Goal: Task Accomplishment & Management: Complete application form

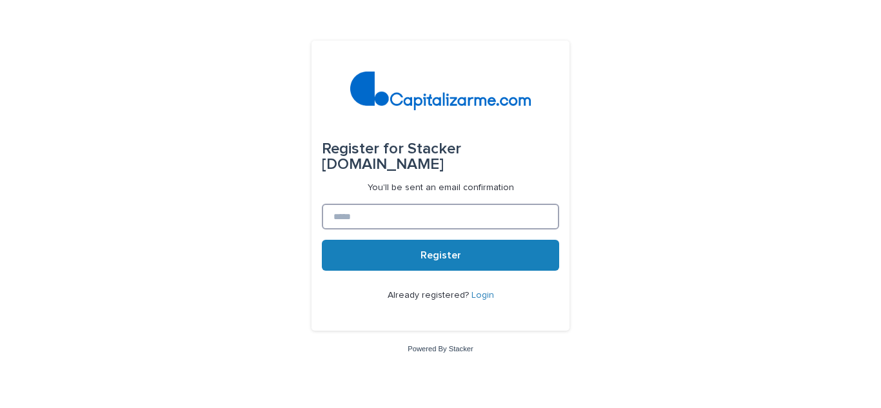
click at [387, 209] on input at bounding box center [440, 217] width 237 height 26
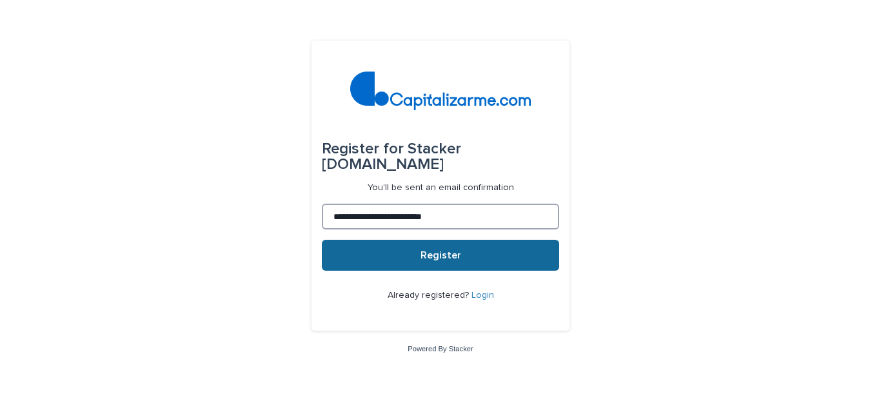
type input "**********"
click at [432, 246] on button "Register" at bounding box center [440, 255] width 237 height 31
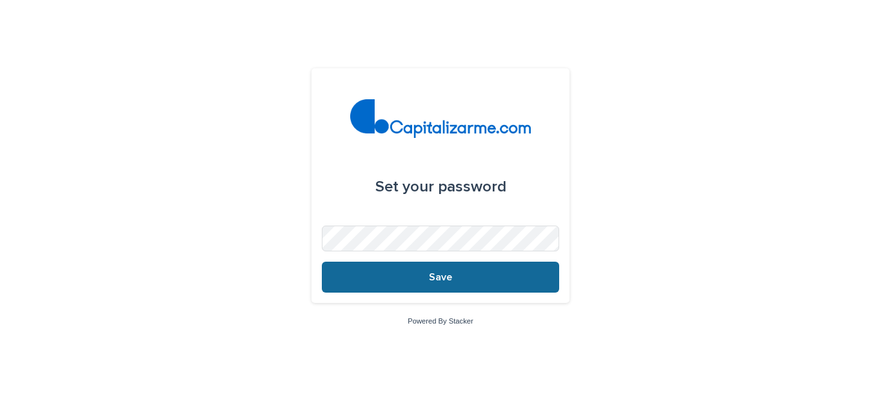
click at [446, 272] on button "Save" at bounding box center [440, 277] width 237 height 31
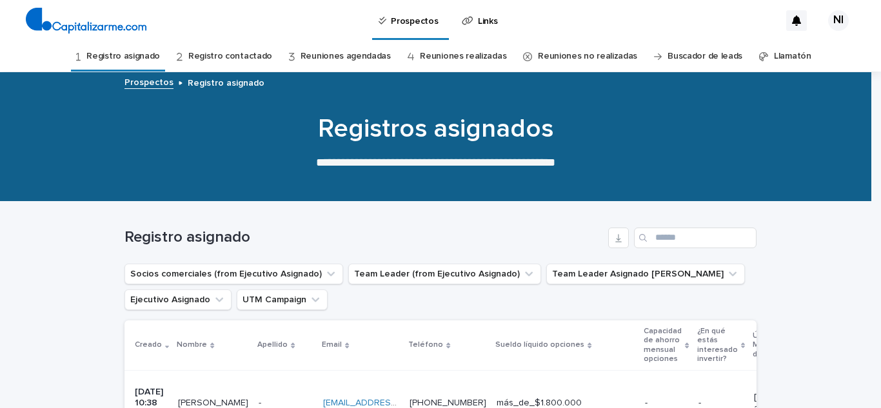
scroll to position [129, 0]
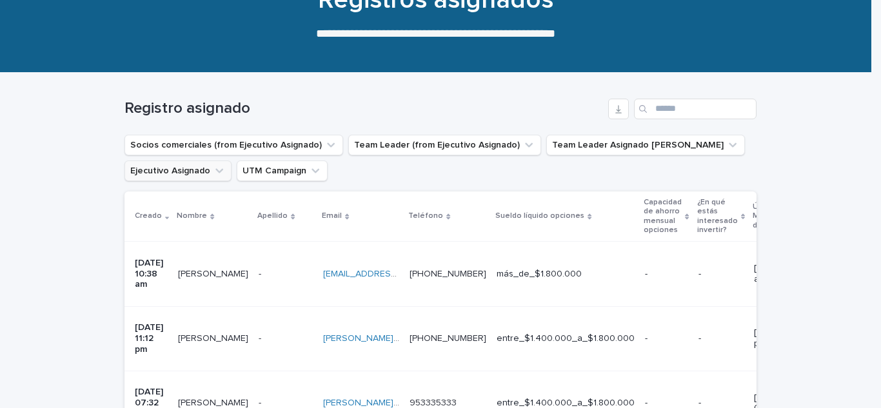
click at [195, 174] on button "Ejecutivo Asignado" at bounding box center [178, 171] width 107 height 21
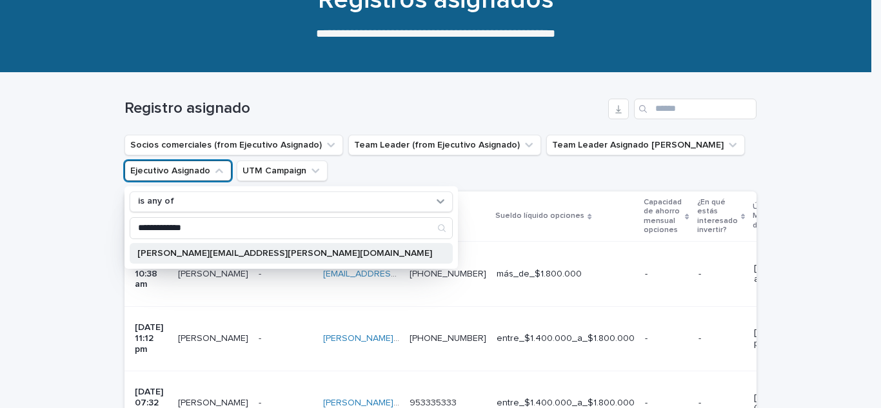
type input "**********"
click at [246, 253] on p "nicolas.perez.gon@gmail.com" at bounding box center [284, 253] width 295 height 9
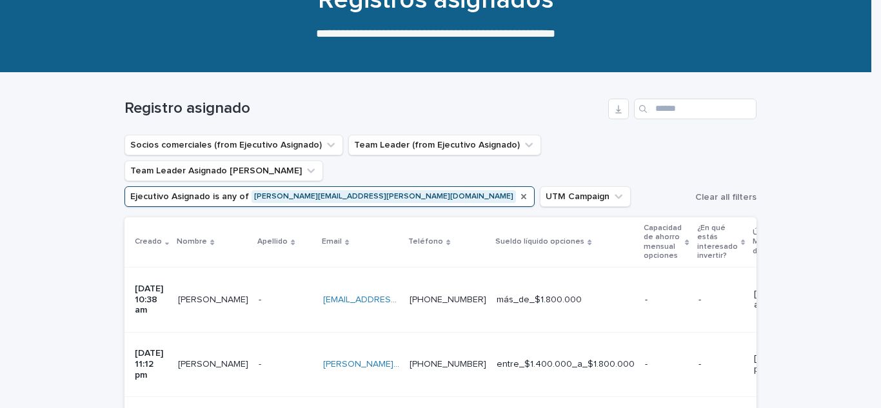
click at [519, 192] on icon "Ejecutivo Asignado" at bounding box center [524, 197] width 10 height 10
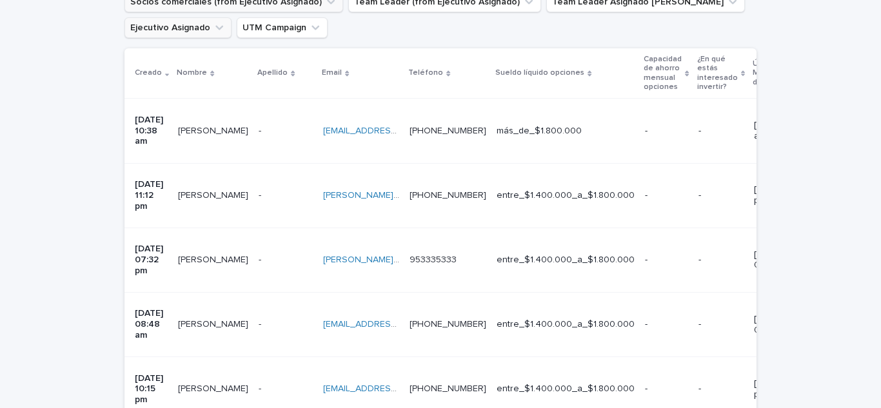
scroll to position [129, 0]
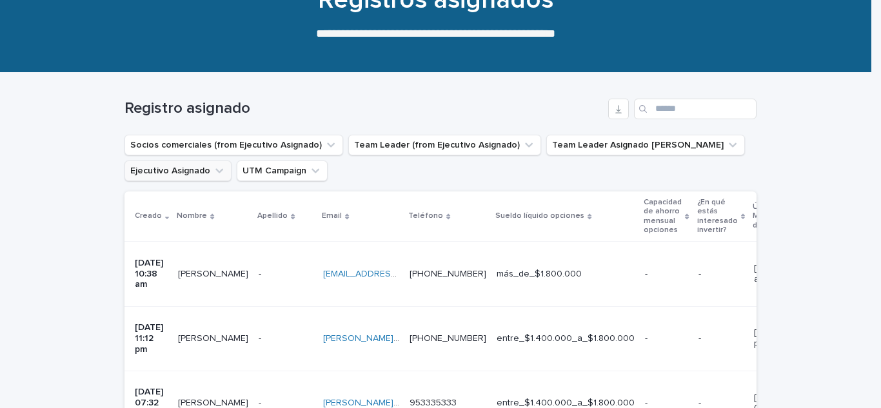
click at [254, 220] on th "Apellido" at bounding box center [286, 217] width 65 height 50
click at [216, 266] on p "Pamela Fernandez" at bounding box center [214, 273] width 73 height 14
